Goal: Information Seeking & Learning: Learn about a topic

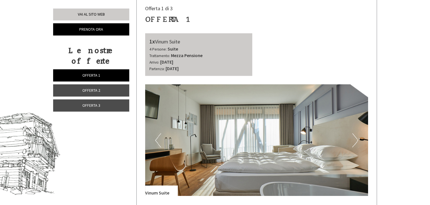
scroll to position [227, 0]
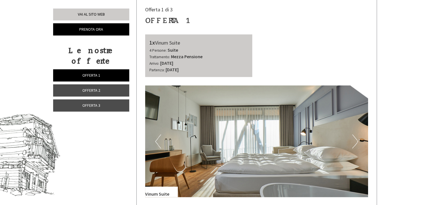
drag, startPoint x: 430, startPoint y: 8, endPoint x: 432, endPoint y: 26, distance: 18.2
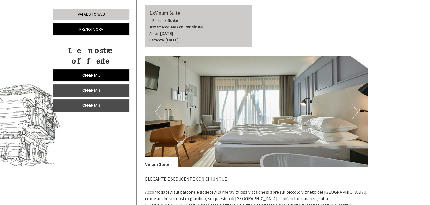
scroll to position [260, 0]
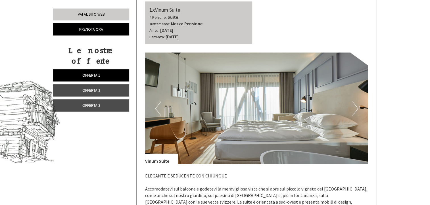
click at [355, 107] on button "Next" at bounding box center [355, 108] width 6 height 14
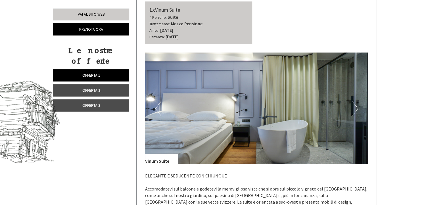
click at [355, 107] on button "Next" at bounding box center [355, 108] width 6 height 14
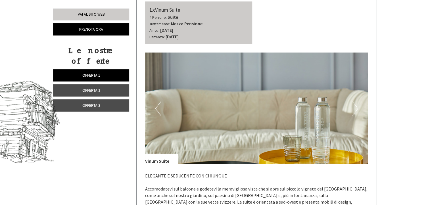
click at [355, 107] on button "Next" at bounding box center [355, 108] width 6 height 14
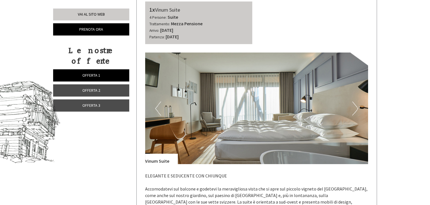
drag, startPoint x: 355, startPoint y: 107, endPoint x: 431, endPoint y: 31, distance: 108.0
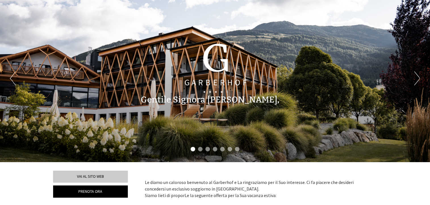
scroll to position [0, 0]
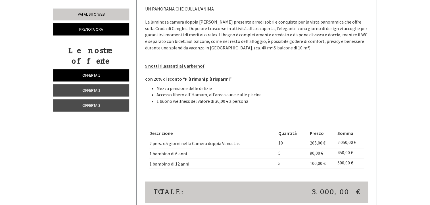
scroll to position [1300, 0]
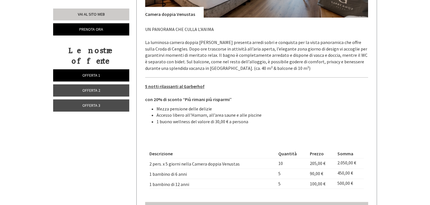
drag, startPoint x: 429, startPoint y: 114, endPoint x: 430, endPoint y: 109, distance: 5.0
click at [429, 109] on html "Previous Next 1 2 3 4 5 6 7 Gentile Signora Callegaro, Le diamo un caloroso ben…" at bounding box center [215, 55] width 430 height 2711
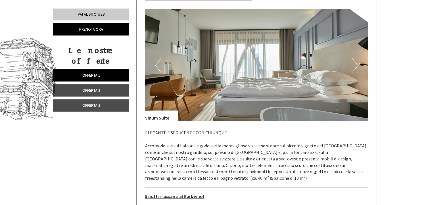
scroll to position [292, 0]
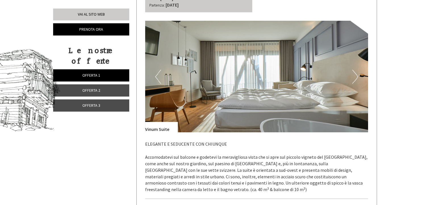
click at [358, 76] on button "Next" at bounding box center [355, 77] width 6 height 14
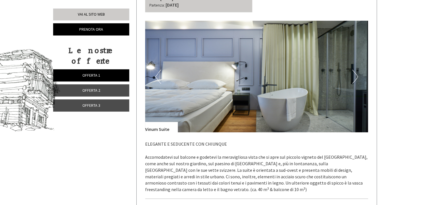
click at [358, 76] on button "Next" at bounding box center [355, 77] width 6 height 14
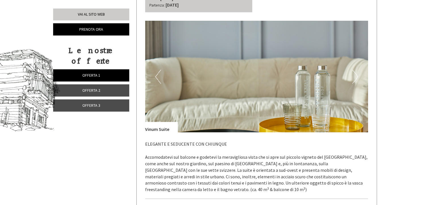
click at [358, 76] on button "Next" at bounding box center [355, 77] width 6 height 14
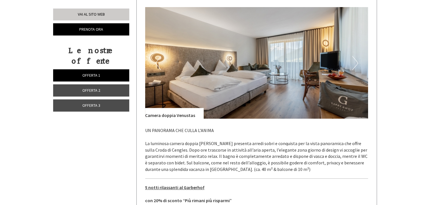
scroll to position [1210, 0]
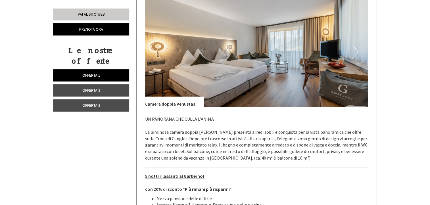
click at [357, 49] on button "Next" at bounding box center [355, 52] width 6 height 14
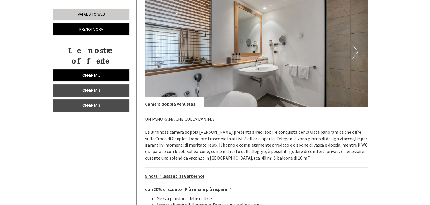
click at [357, 49] on button "Next" at bounding box center [355, 52] width 6 height 14
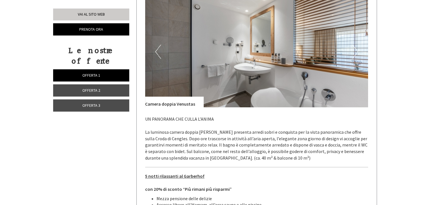
click at [357, 49] on button "Next" at bounding box center [355, 52] width 6 height 14
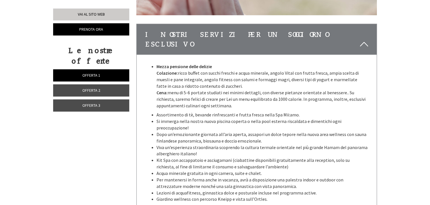
scroll to position [1736, 0]
